Goal: Navigation & Orientation: Go to known website

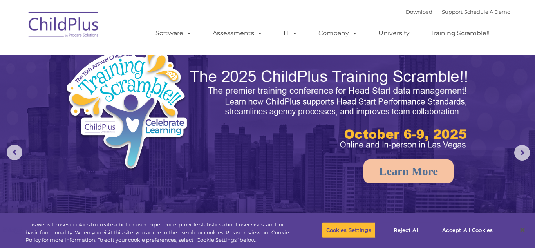
select select "MEDIUM"
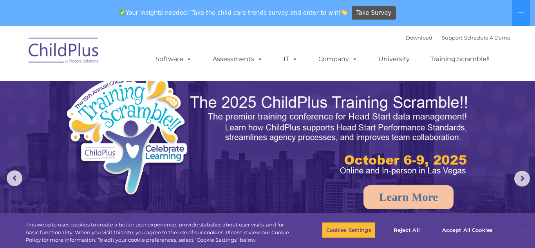
click at [65, 52] on img at bounding box center [64, 51] width 78 height 39
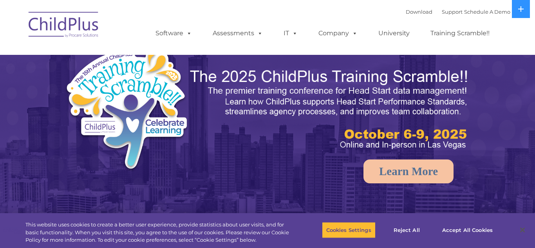
select select "MEDIUM"
